Goal: Navigation & Orientation: Find specific page/section

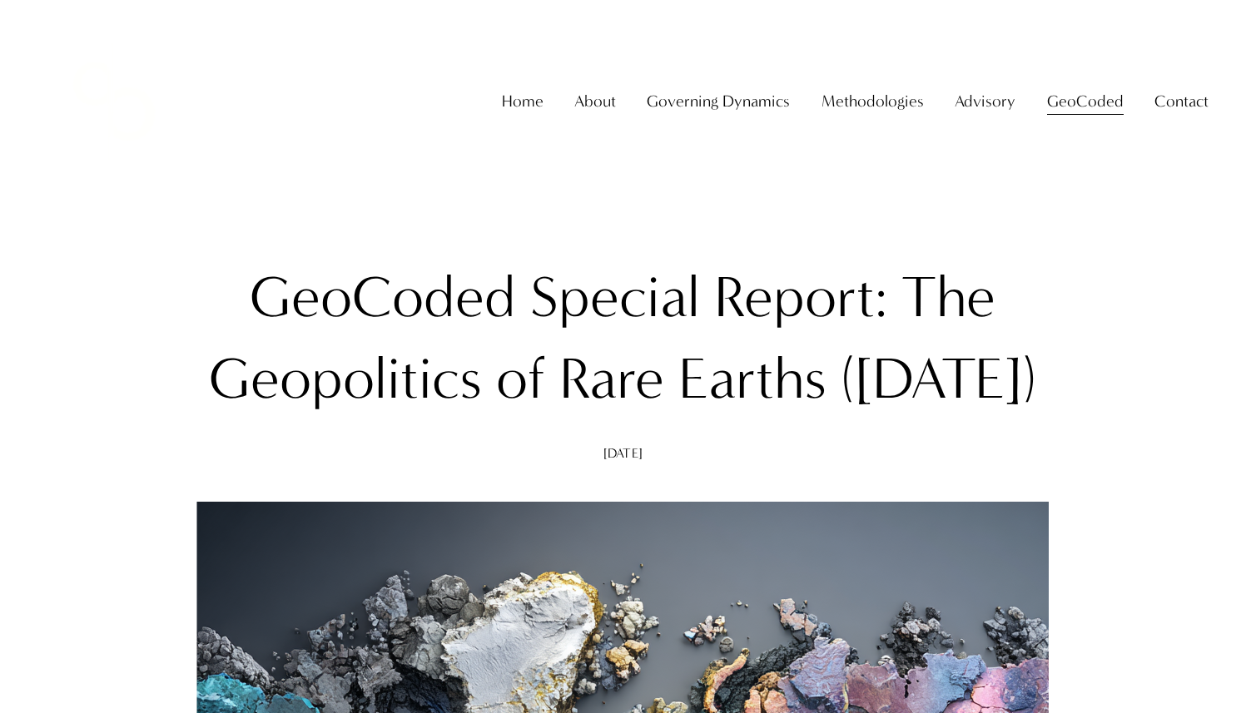
click at [0, 0] on span "GeoCoded - Weekly" at bounding box center [0, 0] width 0 height 0
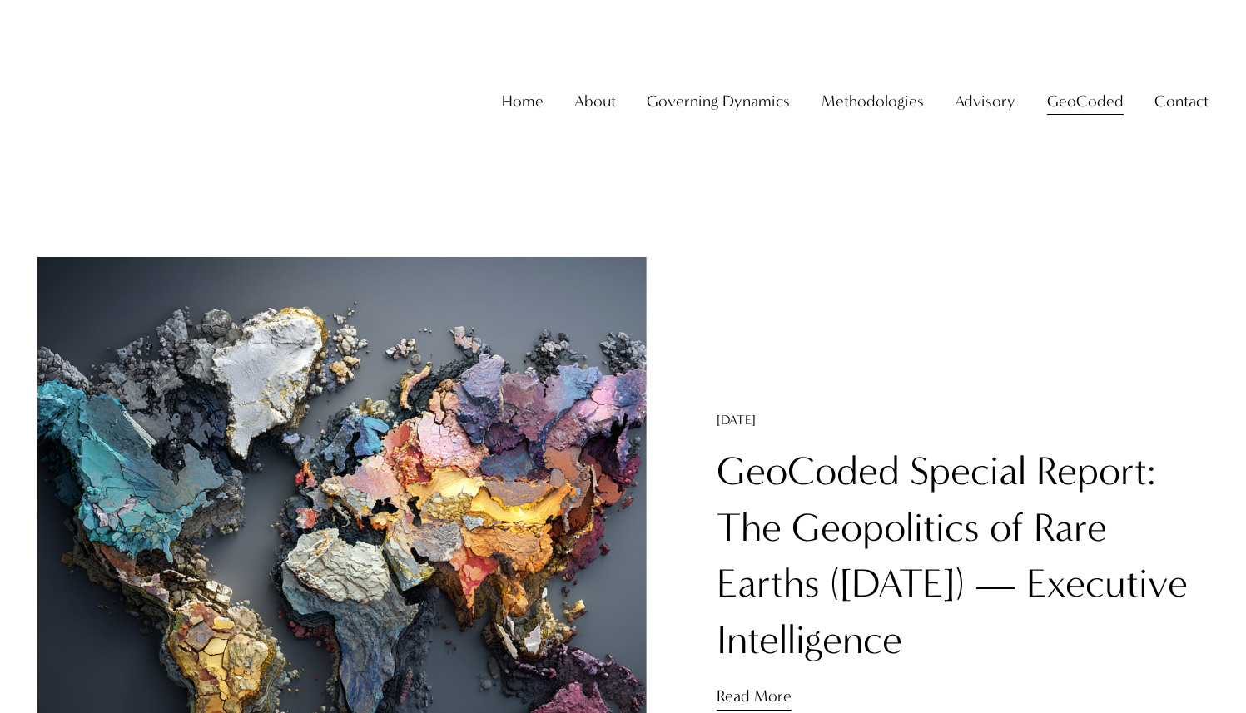
drag, startPoint x: 979, startPoint y: 156, endPoint x: 1120, endPoint y: 158, distance: 140.6
click at [0, 0] on div "GeoCoded - Weekly" at bounding box center [0, 0] width 0 height 0
copy span "GeoCoded - Weekly"
